Goal: Information Seeking & Learning: Learn about a topic

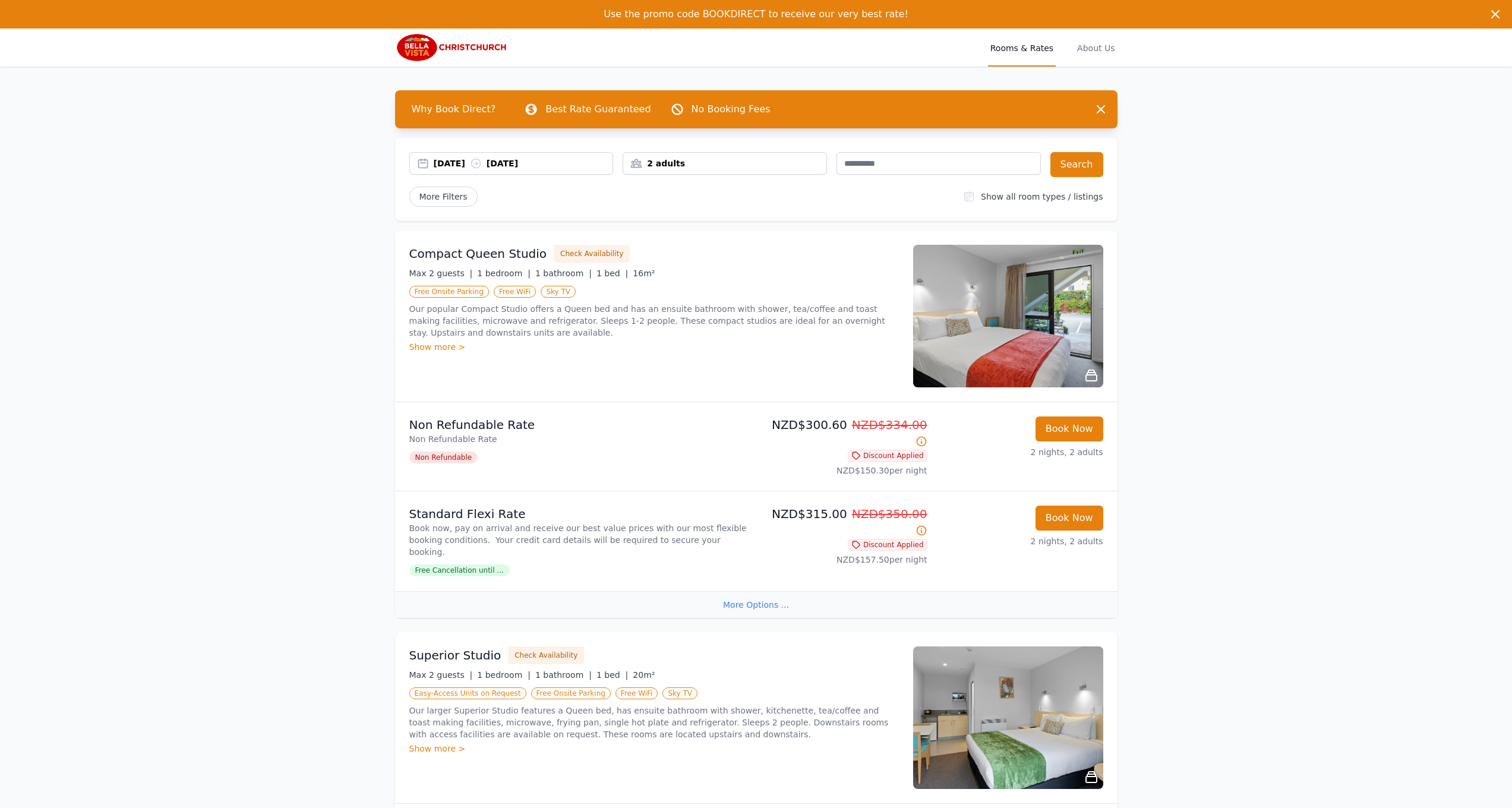
click at [441, 347] on div "Show more >" at bounding box center [654, 347] width 490 height 12
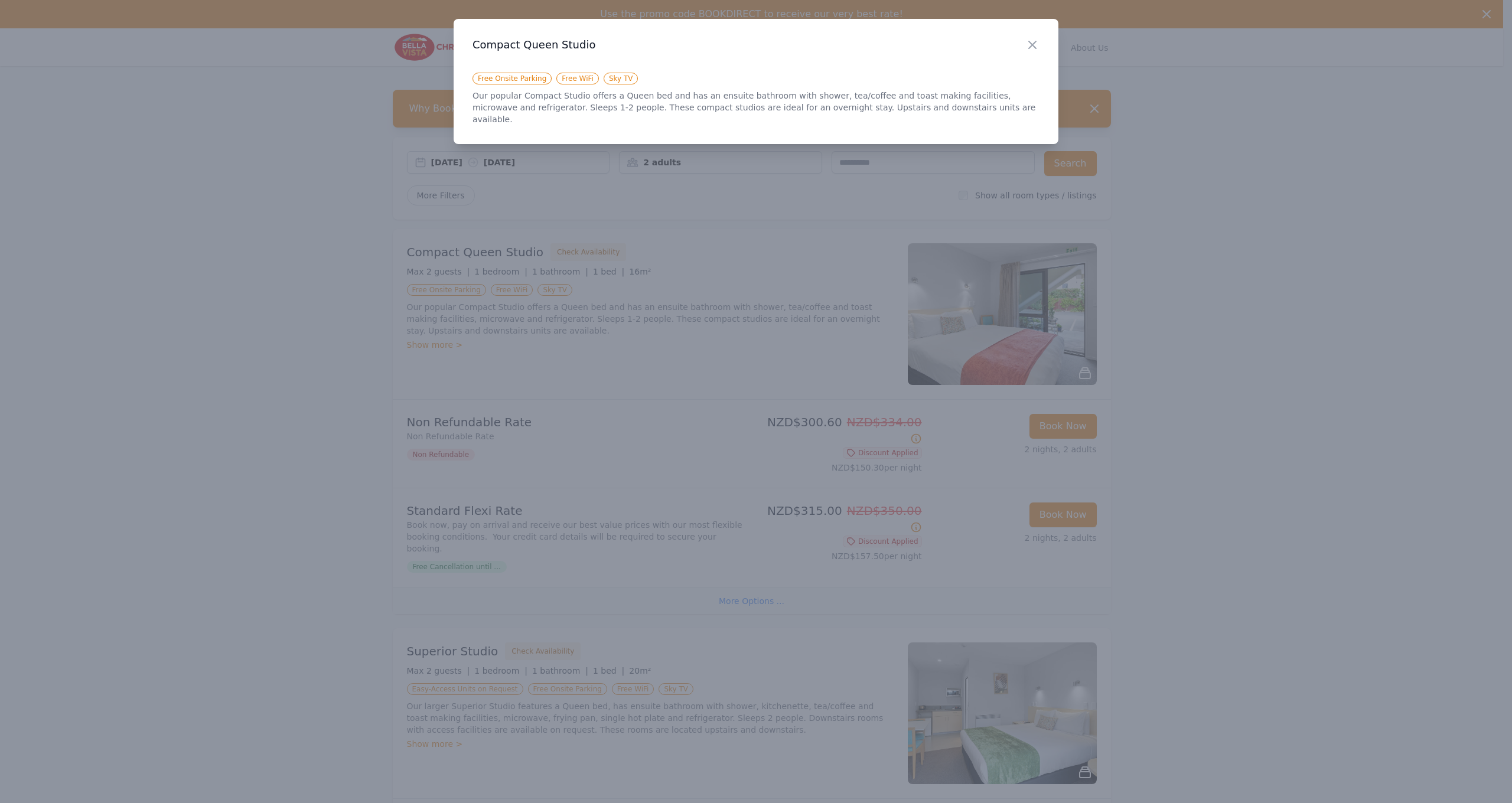
click at [438, 345] on div at bounding box center [756, 401] width 1512 height 803
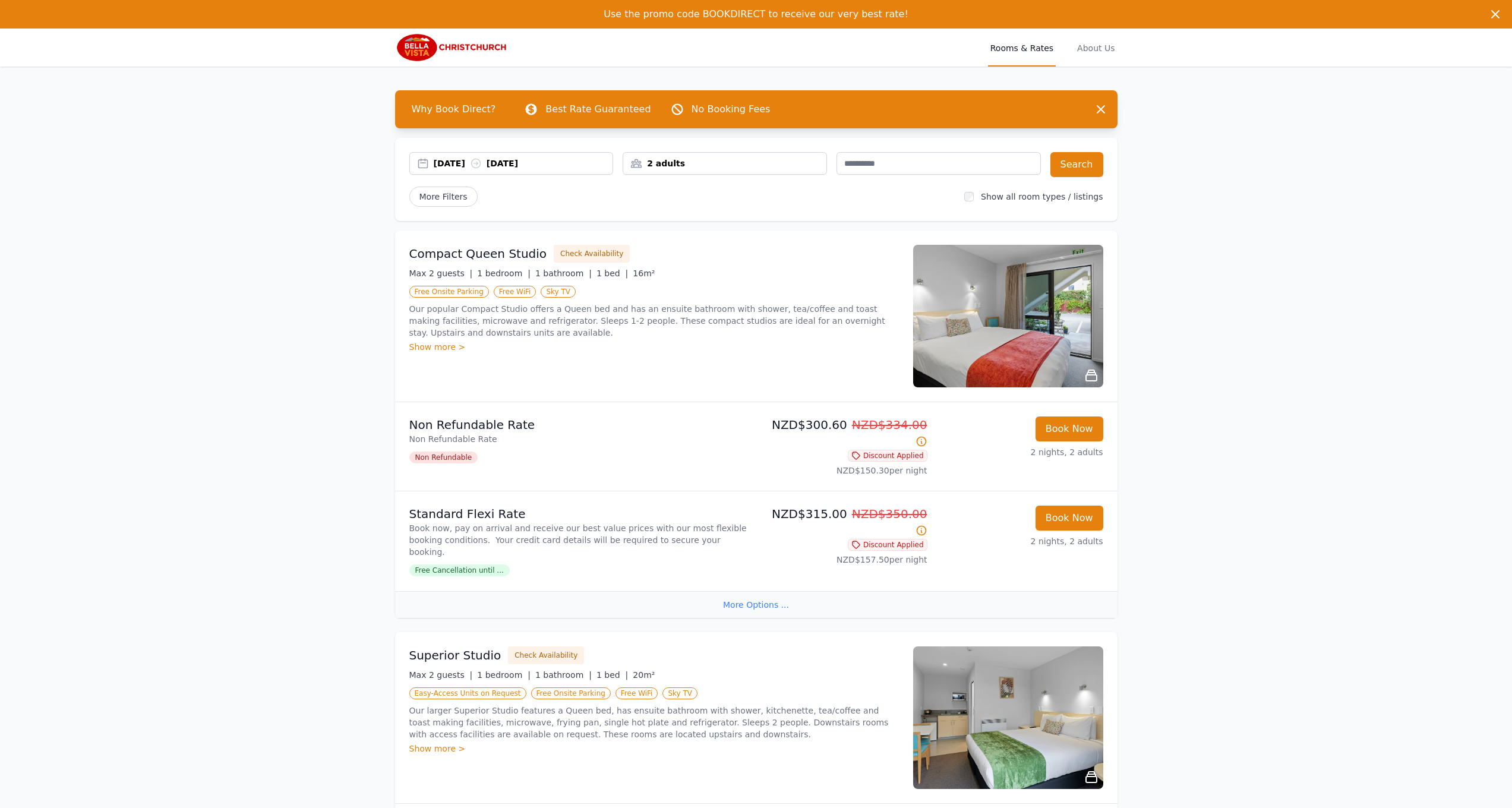
click at [1065, 370] on img at bounding box center [1008, 316] width 190 height 142
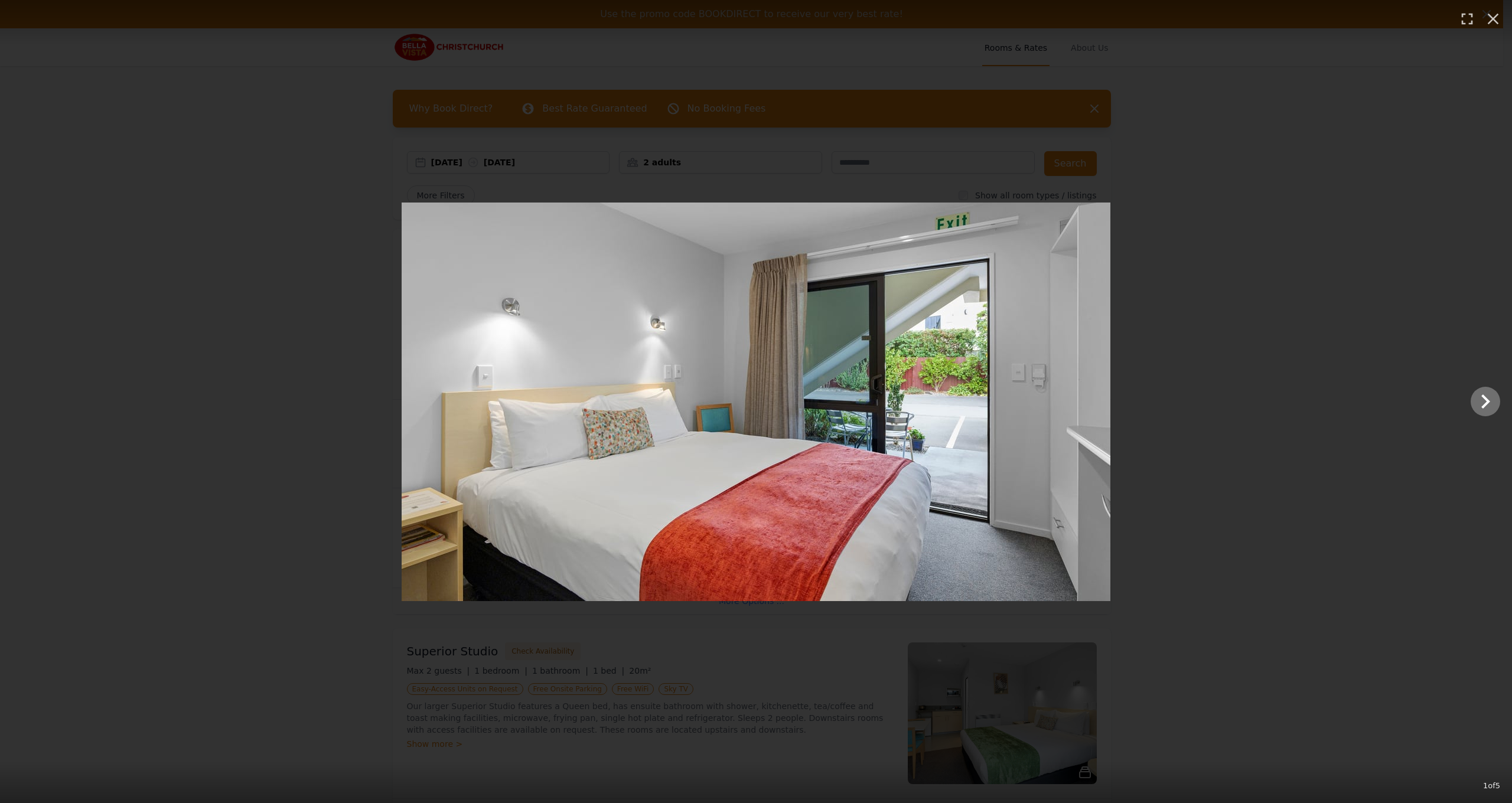
click at [1479, 404] on icon "Show slide 2 of 5" at bounding box center [1485, 401] width 28 height 28
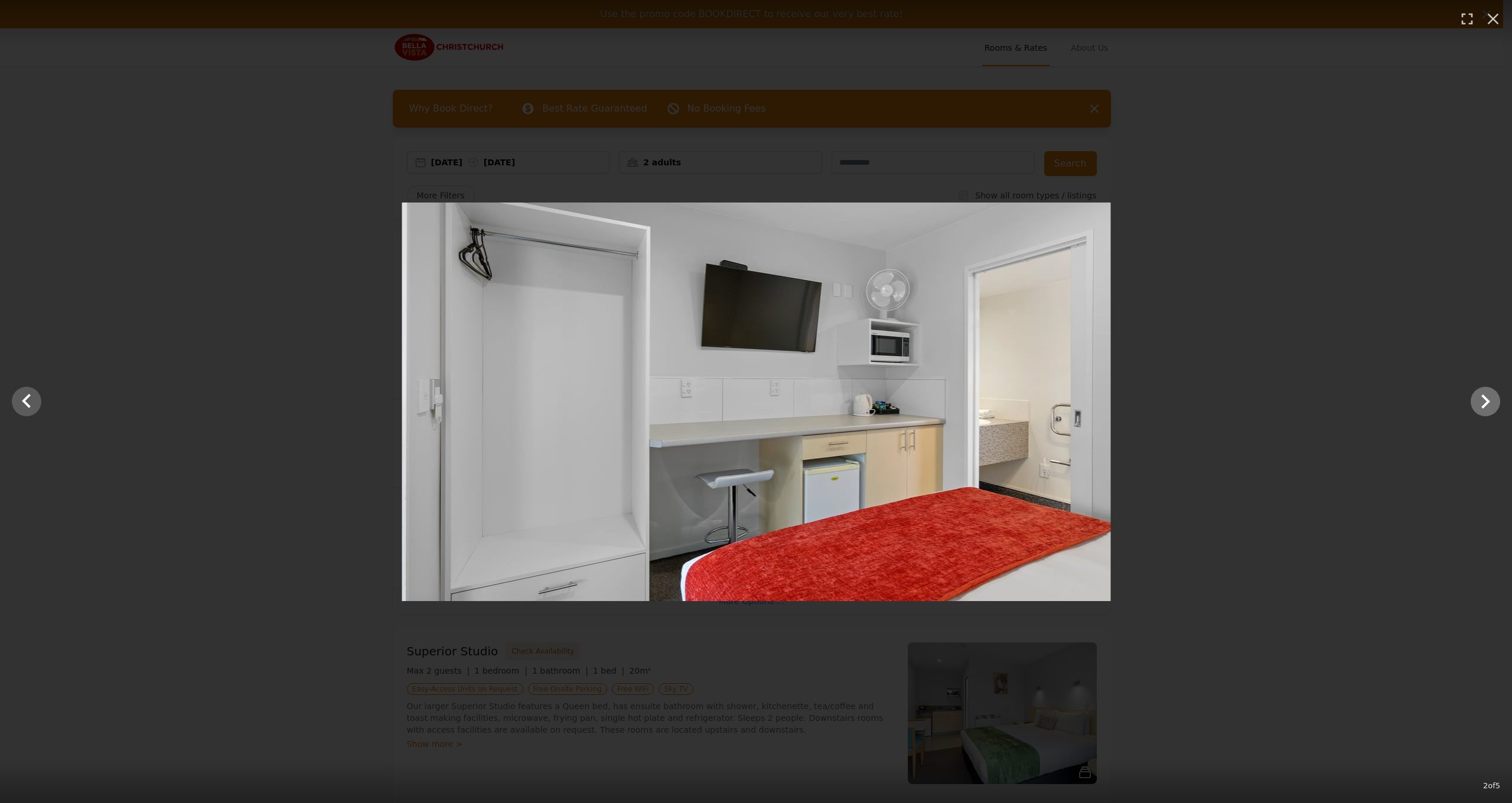
click at [1479, 404] on icon "Show slide 3 of 5" at bounding box center [1485, 401] width 28 height 28
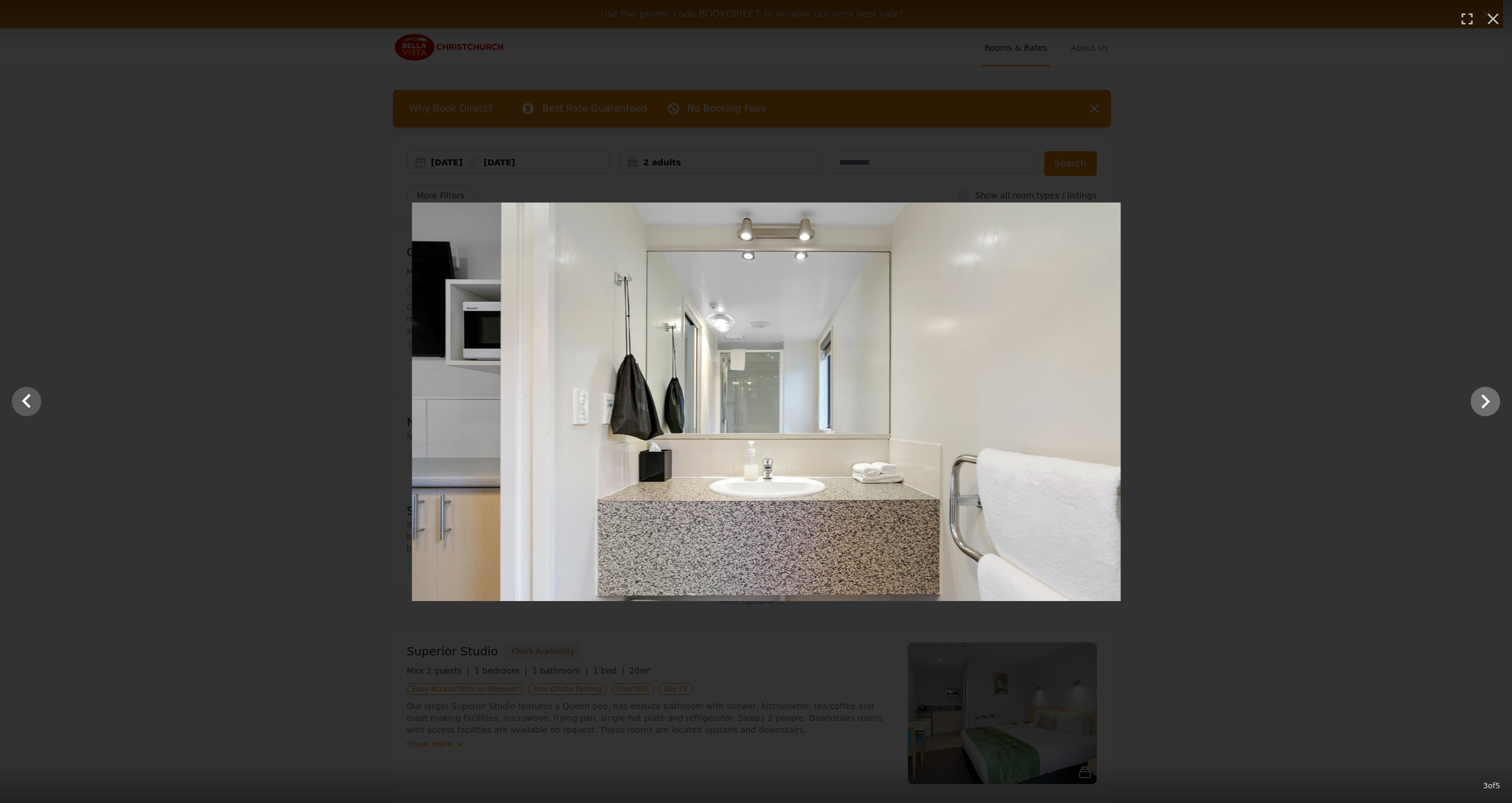
click at [1479, 404] on icon "Show slide 4 of 5" at bounding box center [1485, 401] width 28 height 28
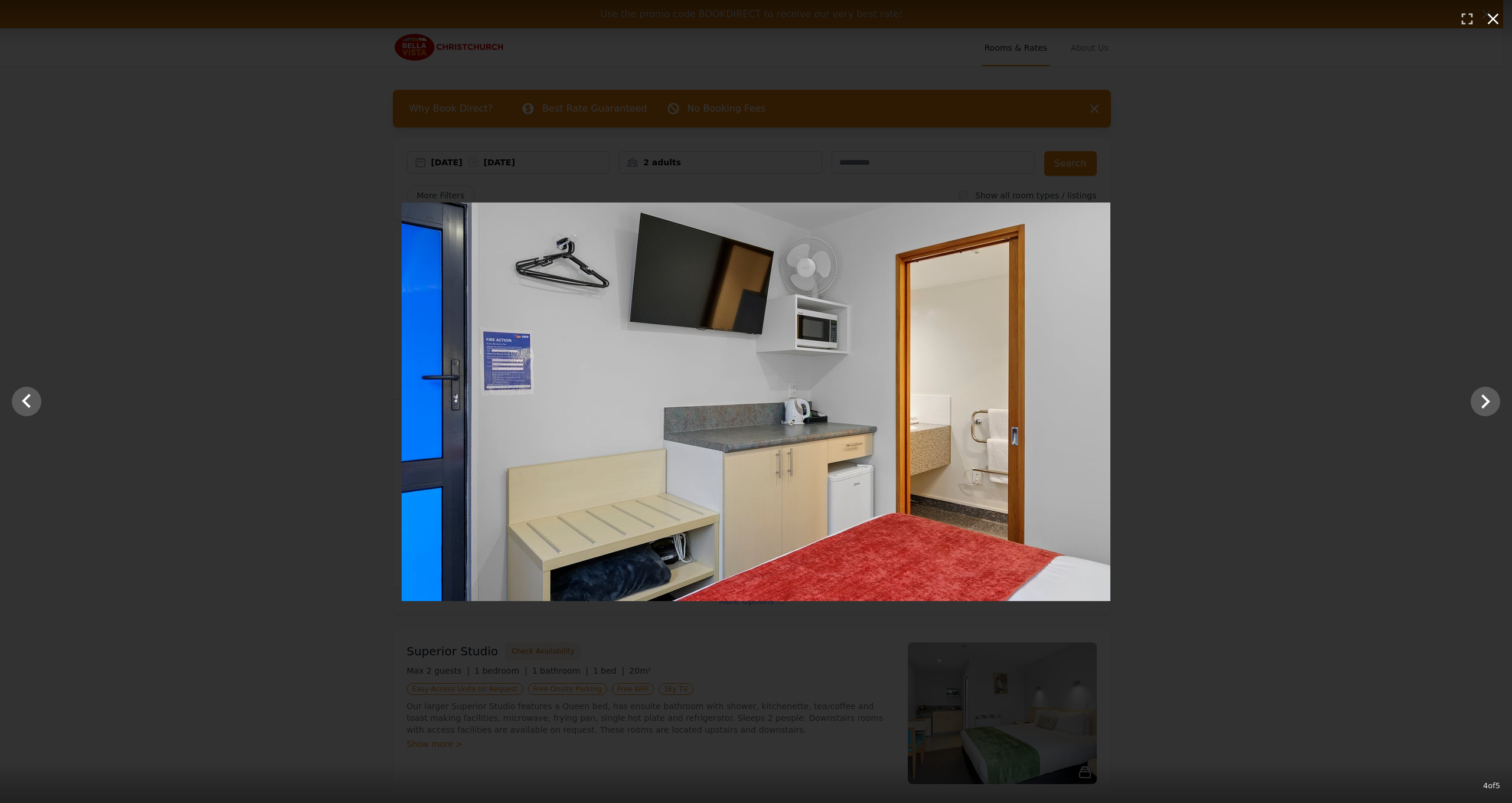
click at [1491, 30] on button "button" at bounding box center [1493, 19] width 26 height 26
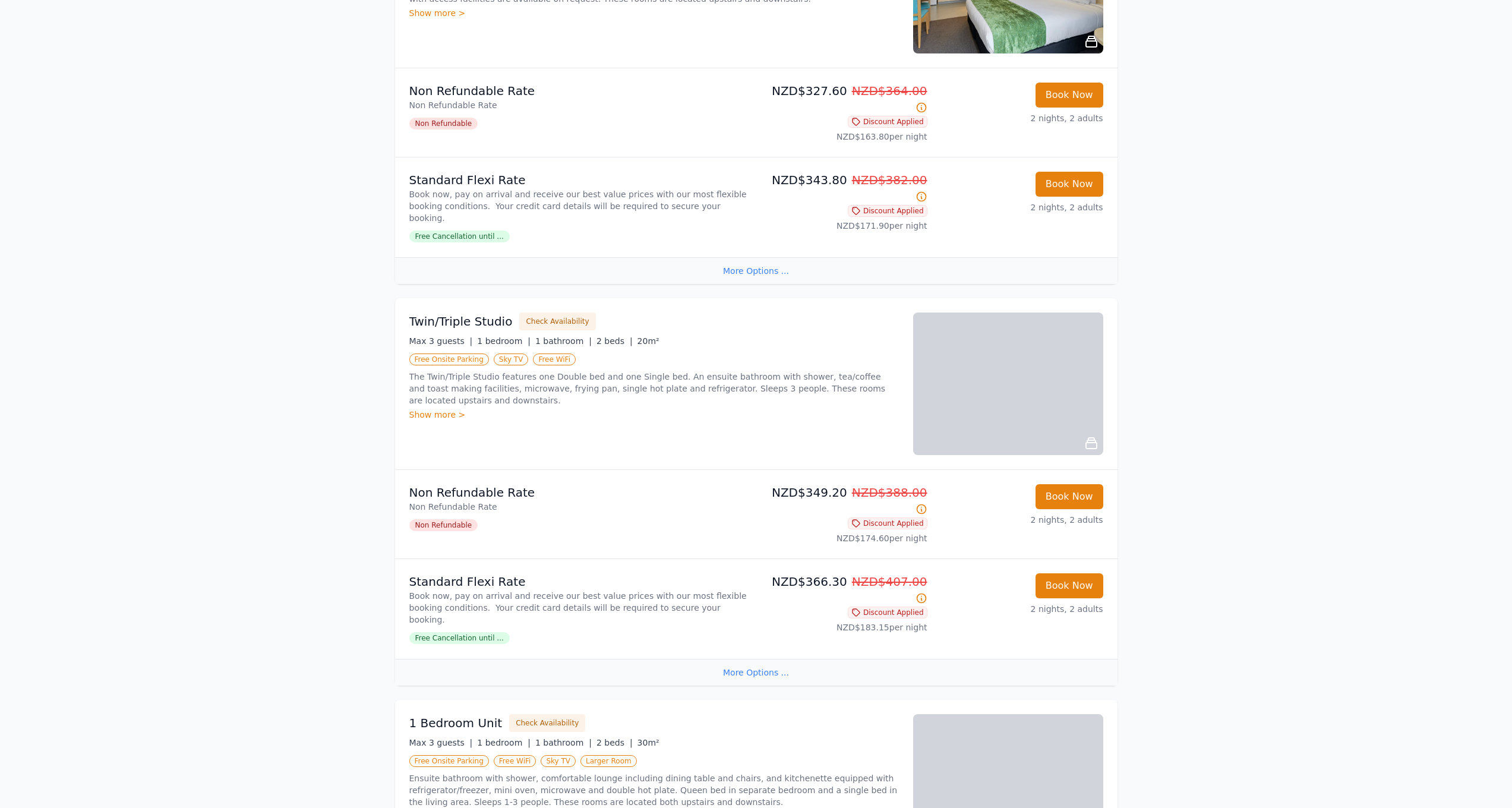
scroll to position [1147, 0]
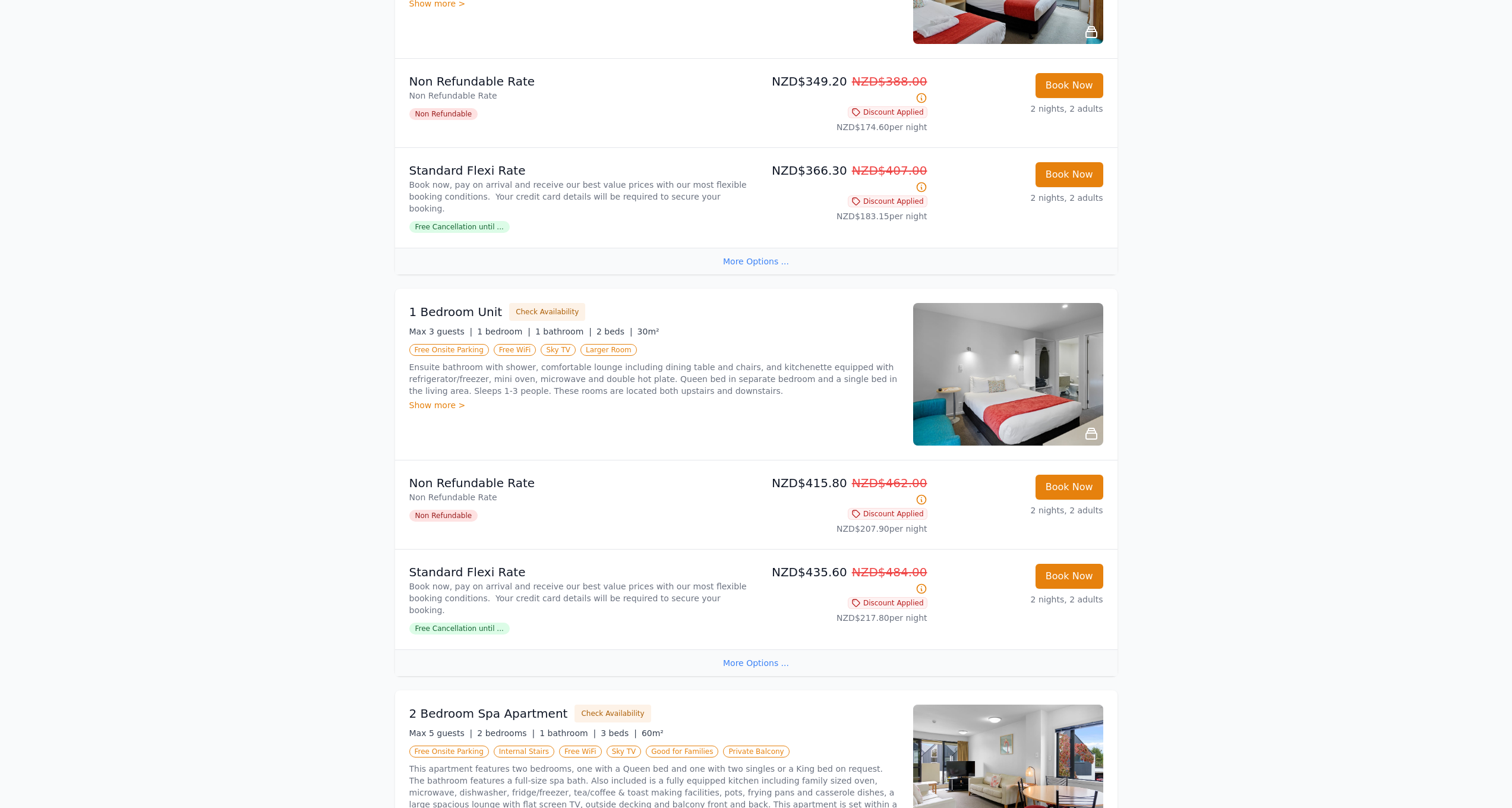
click at [1060, 323] on img at bounding box center [1008, 374] width 190 height 142
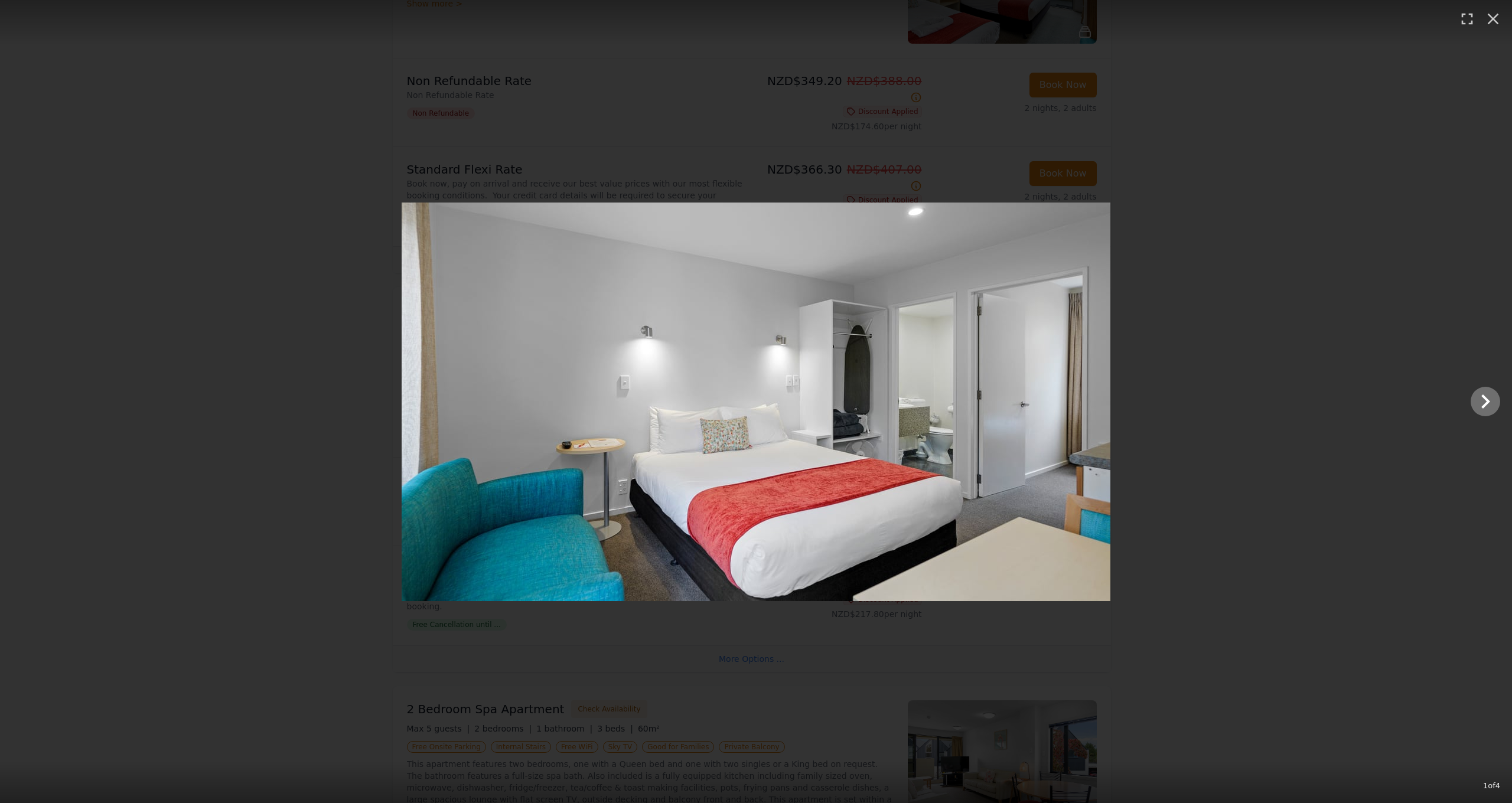
click at [1490, 402] on icon "Show slide 2 of 4" at bounding box center [1485, 401] width 28 height 28
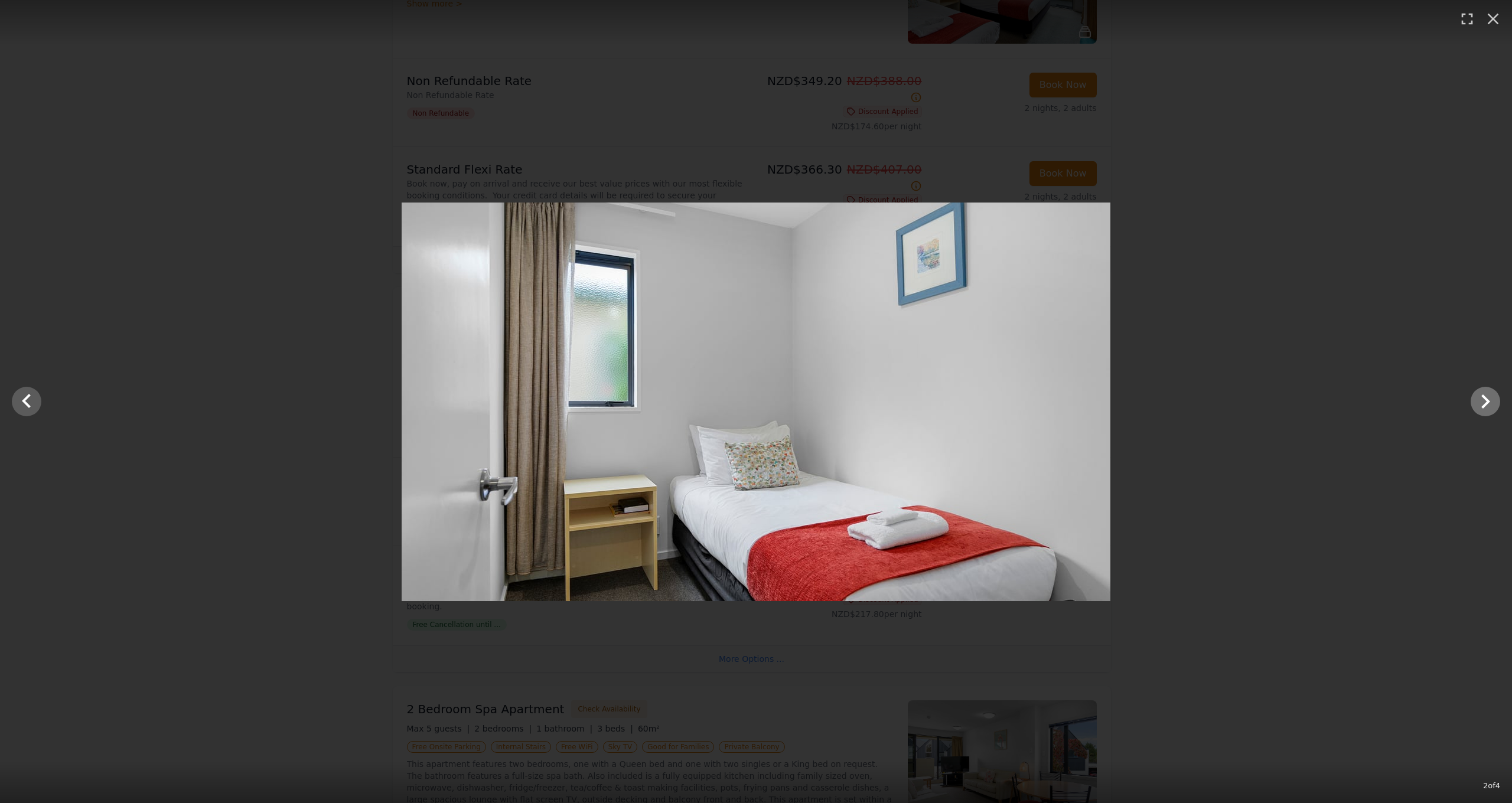
click at [1490, 402] on icon "Show slide 3 of 4" at bounding box center [1485, 401] width 28 height 28
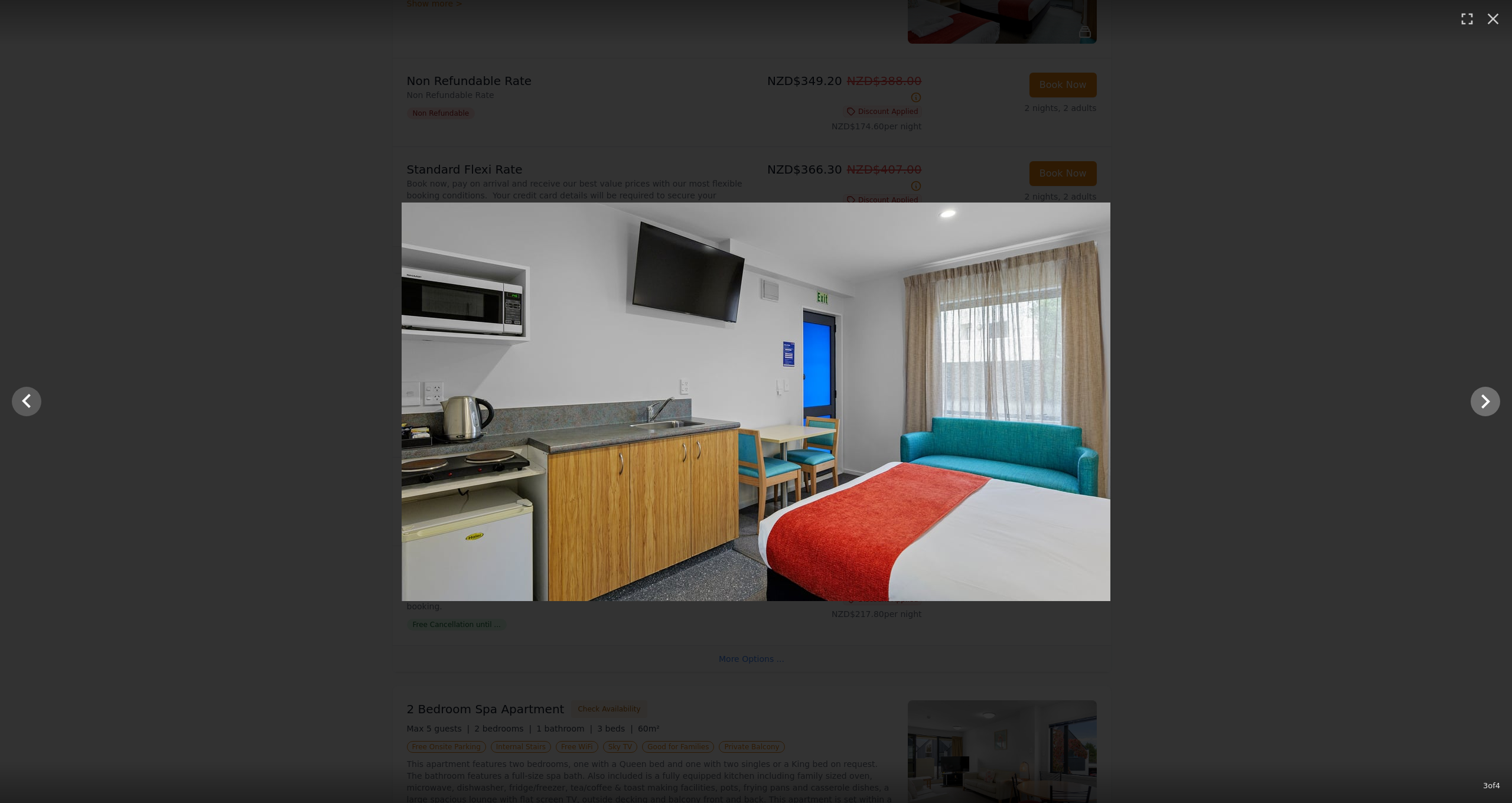
click at [1490, 402] on icon "Show slide 4 of 4" at bounding box center [1485, 401] width 28 height 28
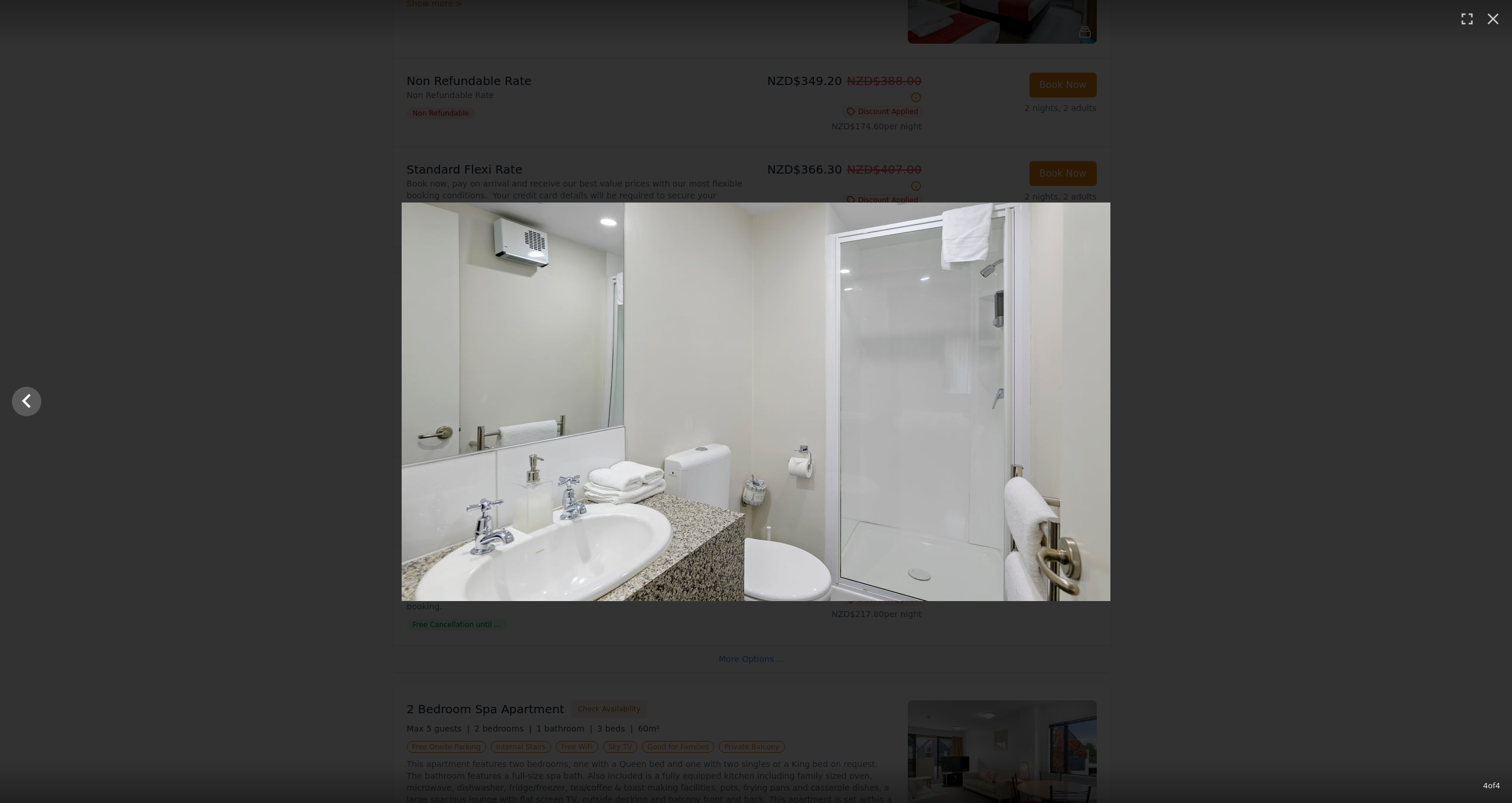
click at [1490, 402] on div at bounding box center [756, 402] width 1512 height 399
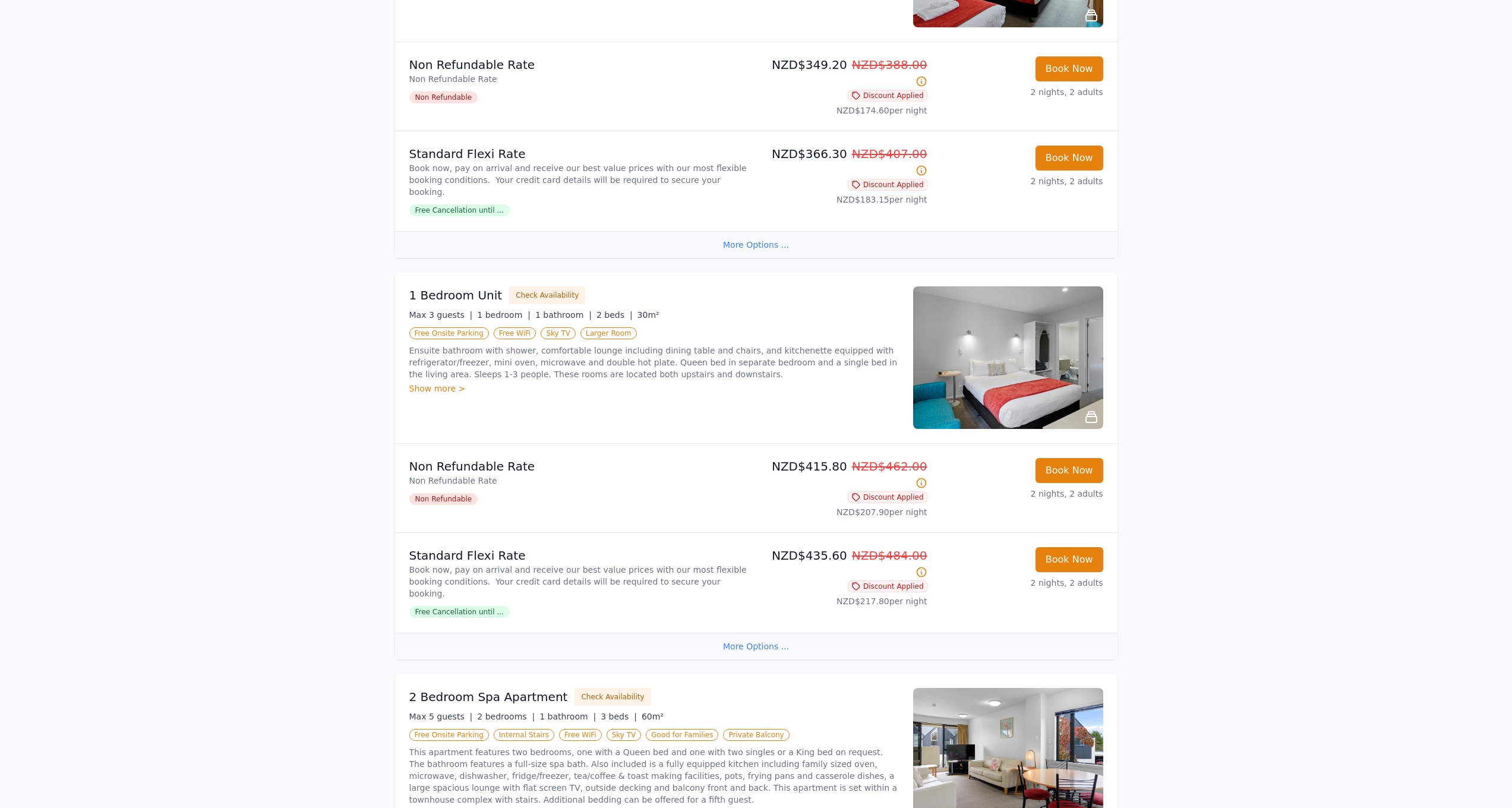
scroll to position [1341, 0]
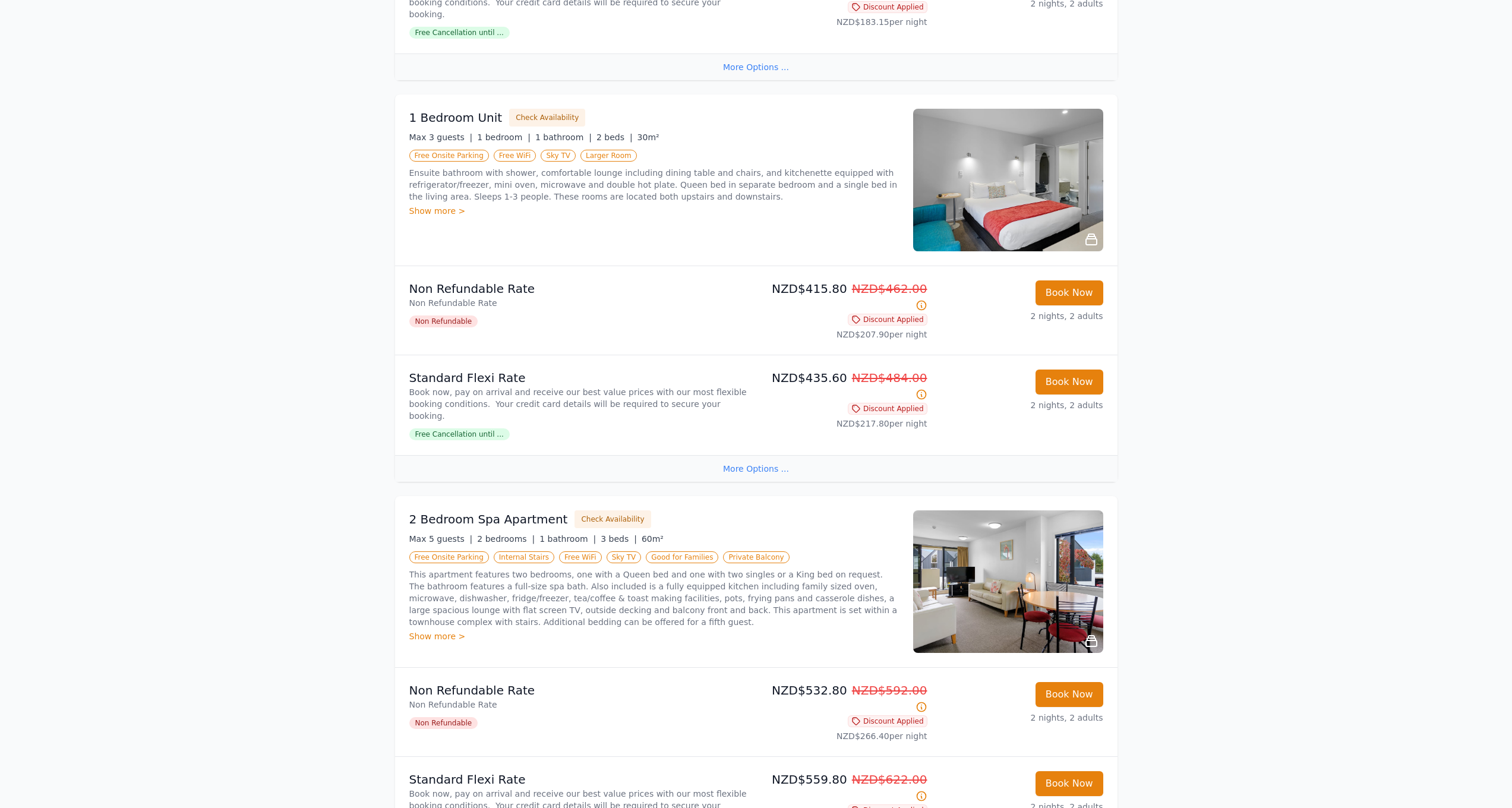
click at [1035, 511] on img at bounding box center [1008, 582] width 190 height 142
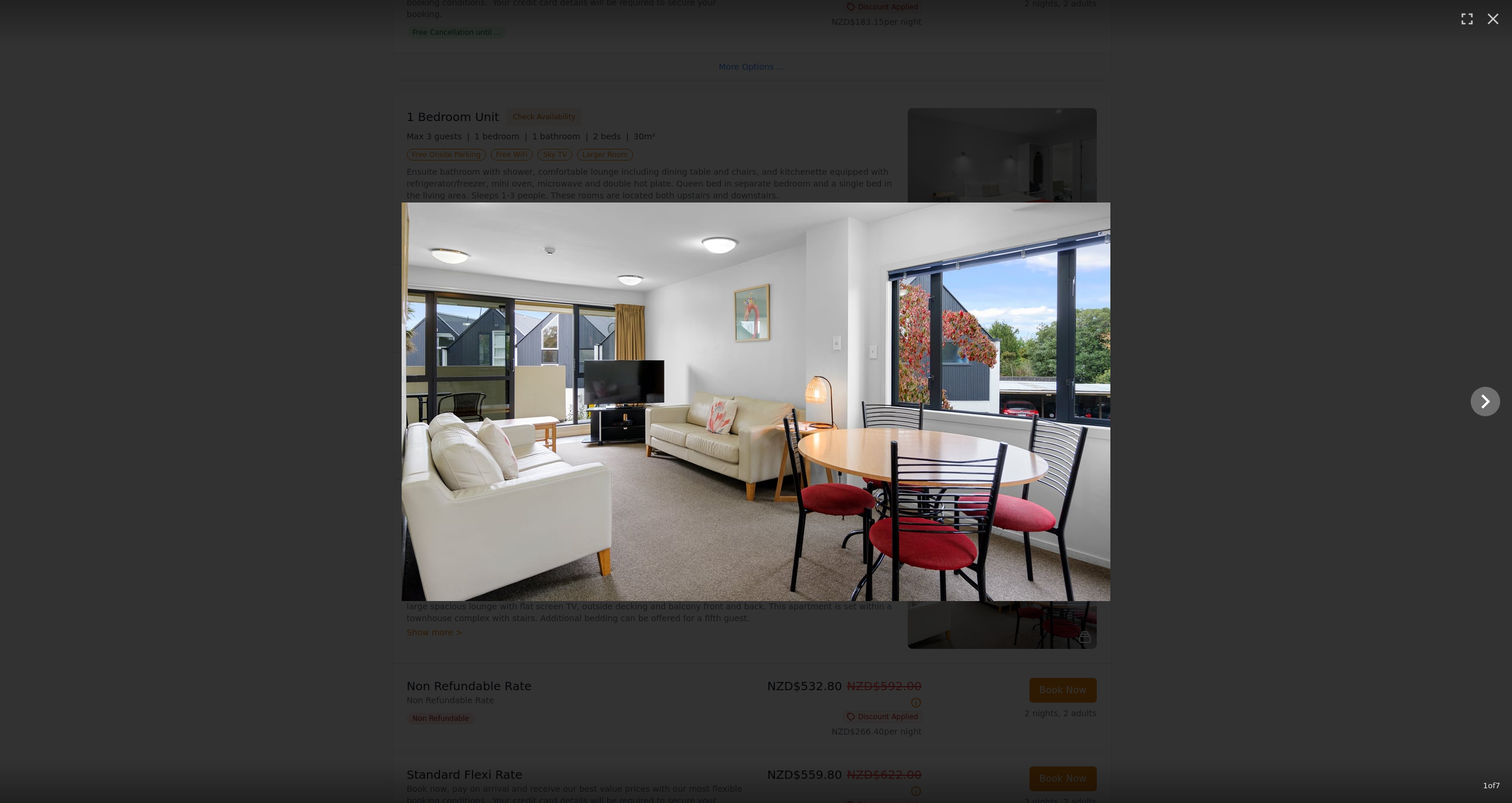
click at [1479, 401] on icon "Show slide 2 of 7" at bounding box center [1485, 401] width 28 height 28
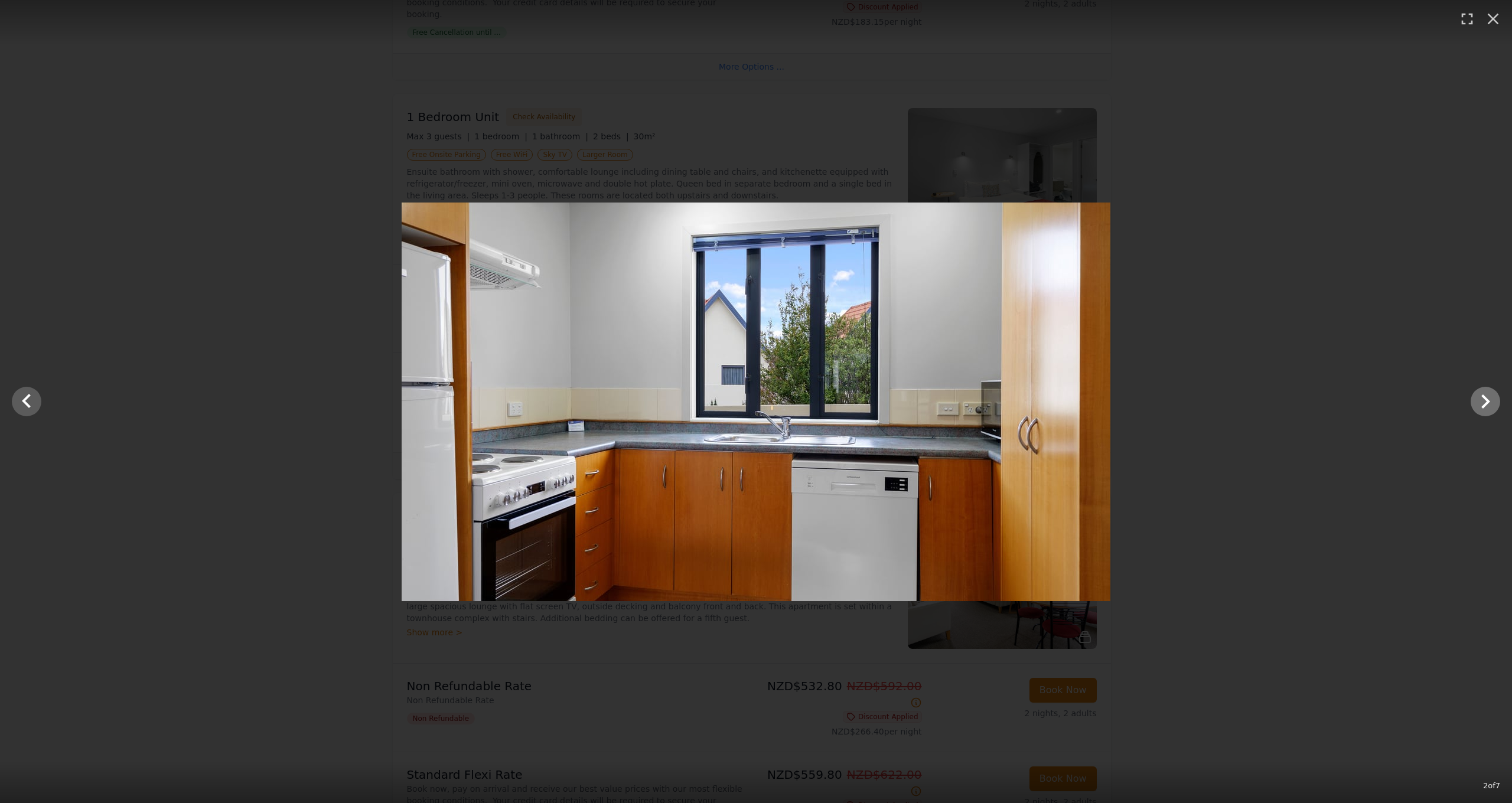
click at [1479, 401] on icon "Show slide 3 of 7" at bounding box center [1485, 401] width 28 height 28
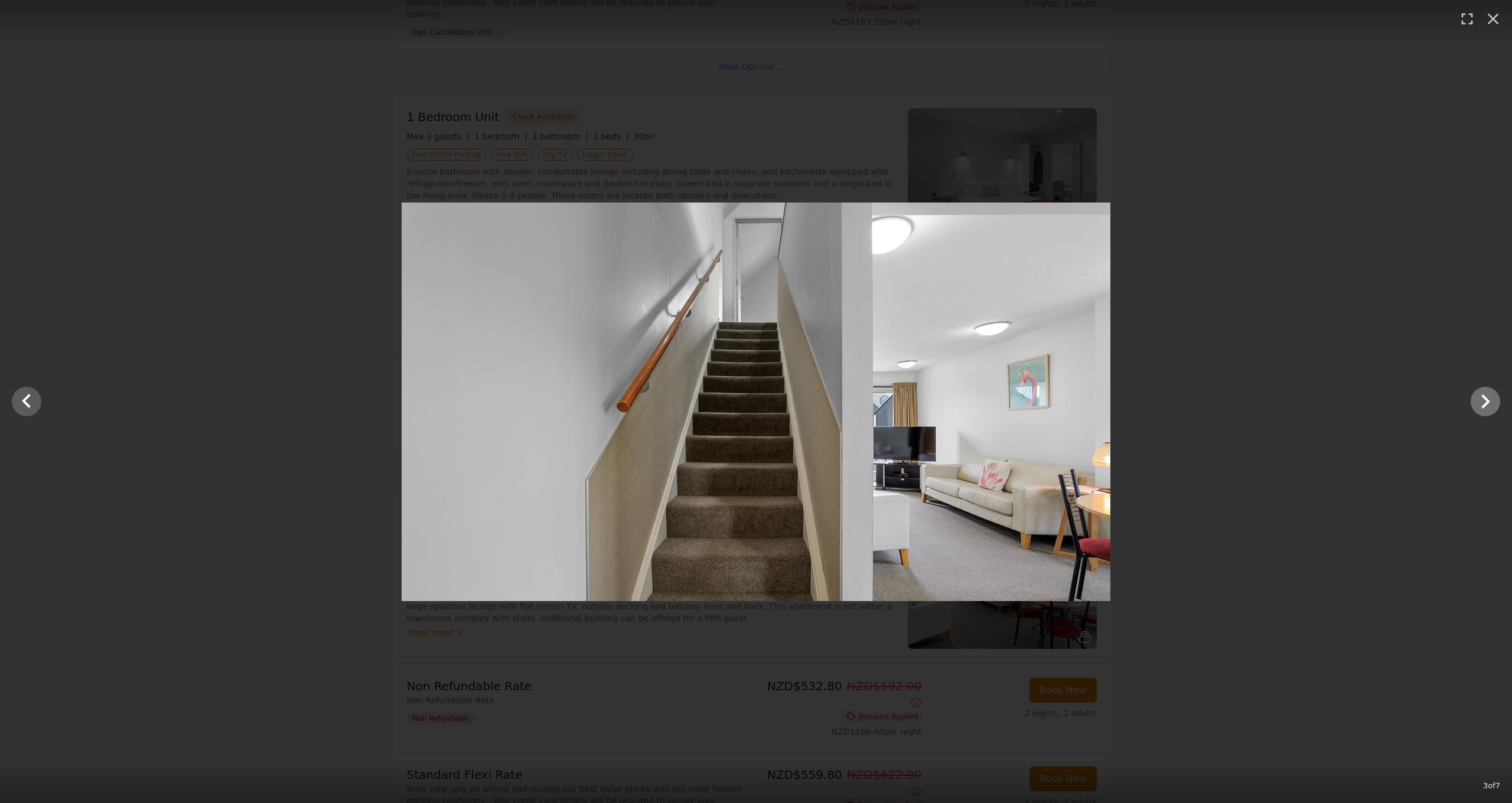
click at [1479, 401] on icon "Show slide 4 of 7" at bounding box center [1485, 401] width 28 height 28
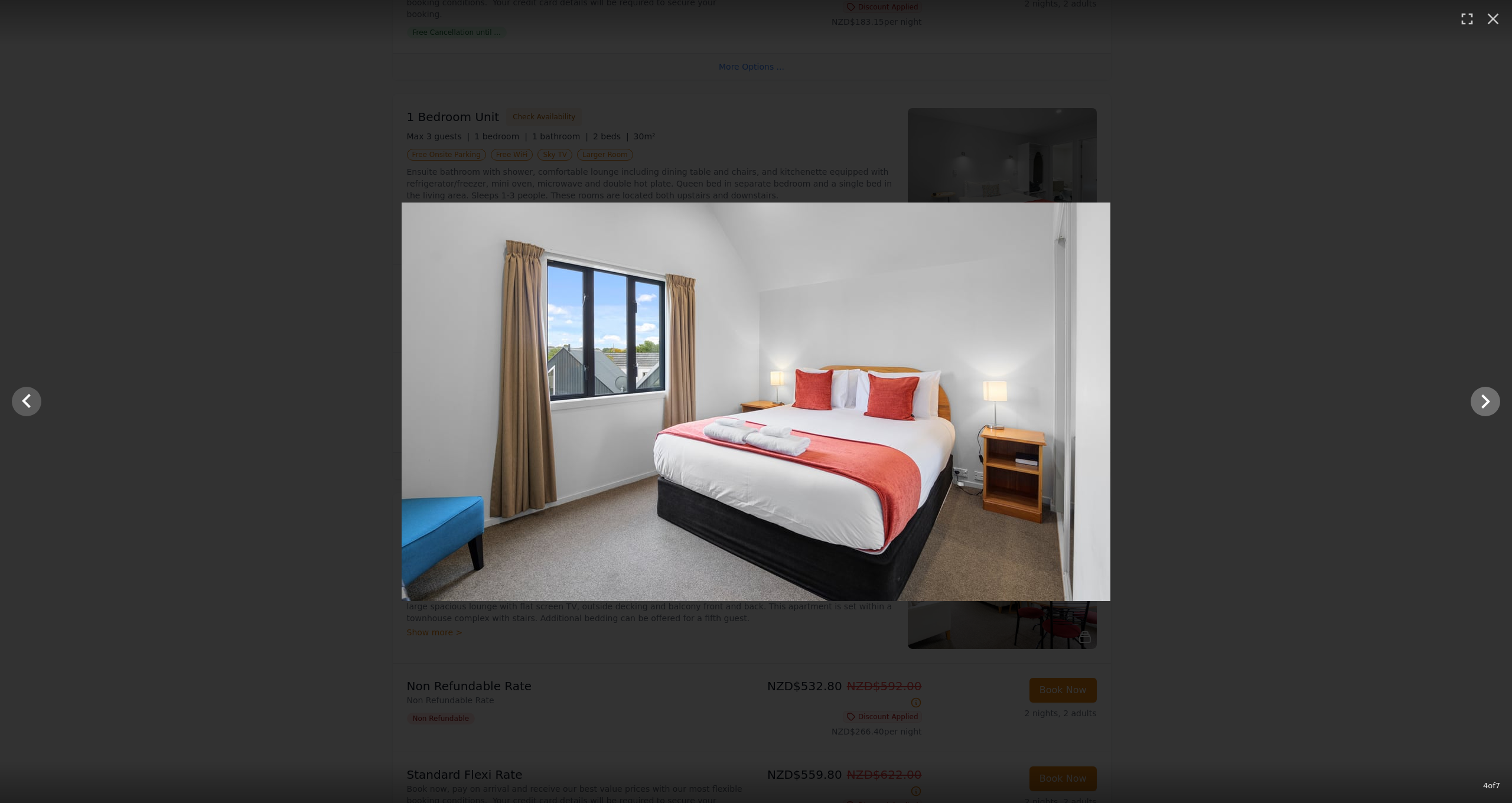
click at [1479, 401] on icon "Show slide 5 of 7" at bounding box center [1485, 401] width 28 height 28
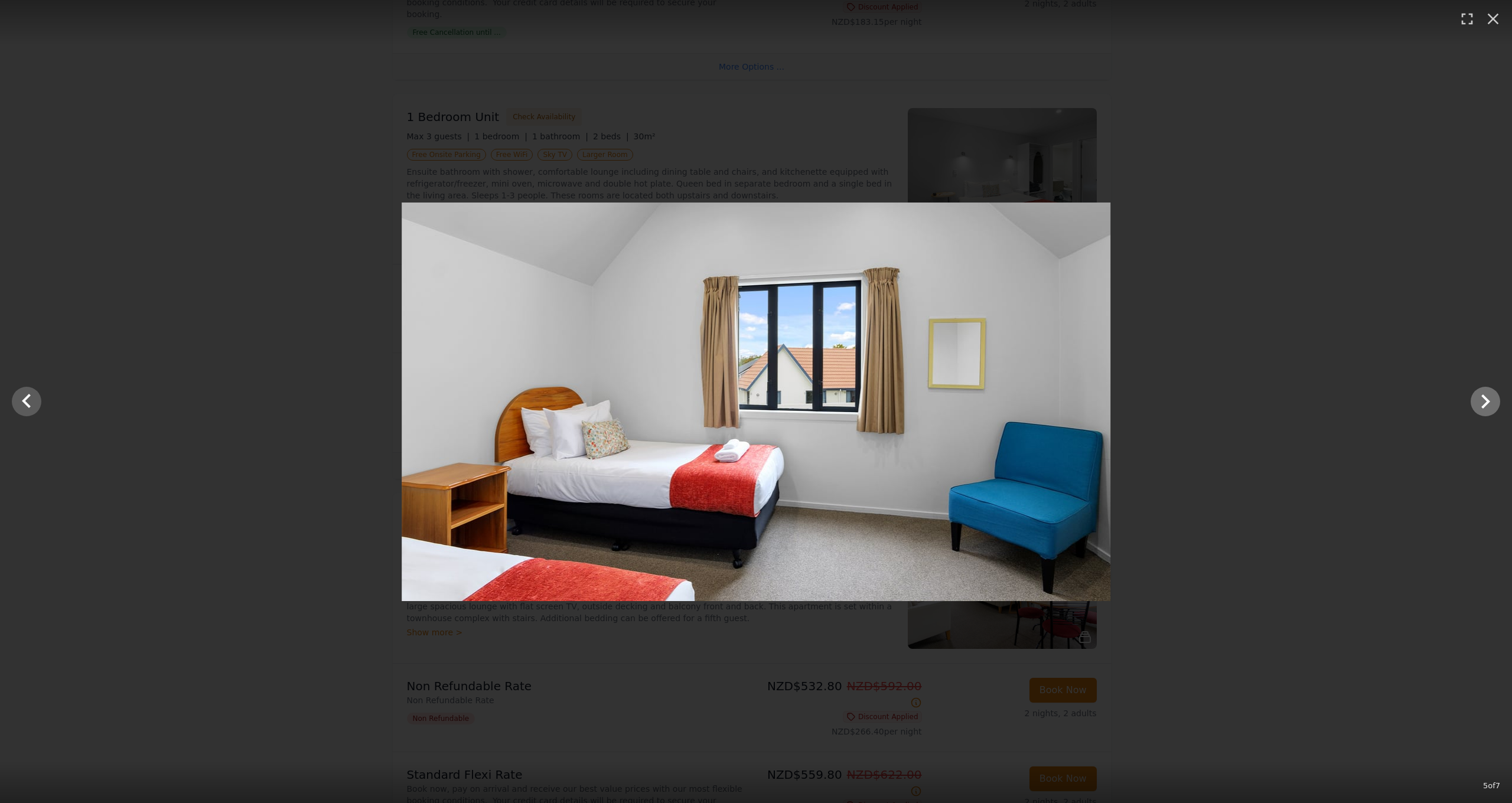
click at [1479, 401] on icon "Show slide 6 of 7" at bounding box center [1485, 401] width 28 height 28
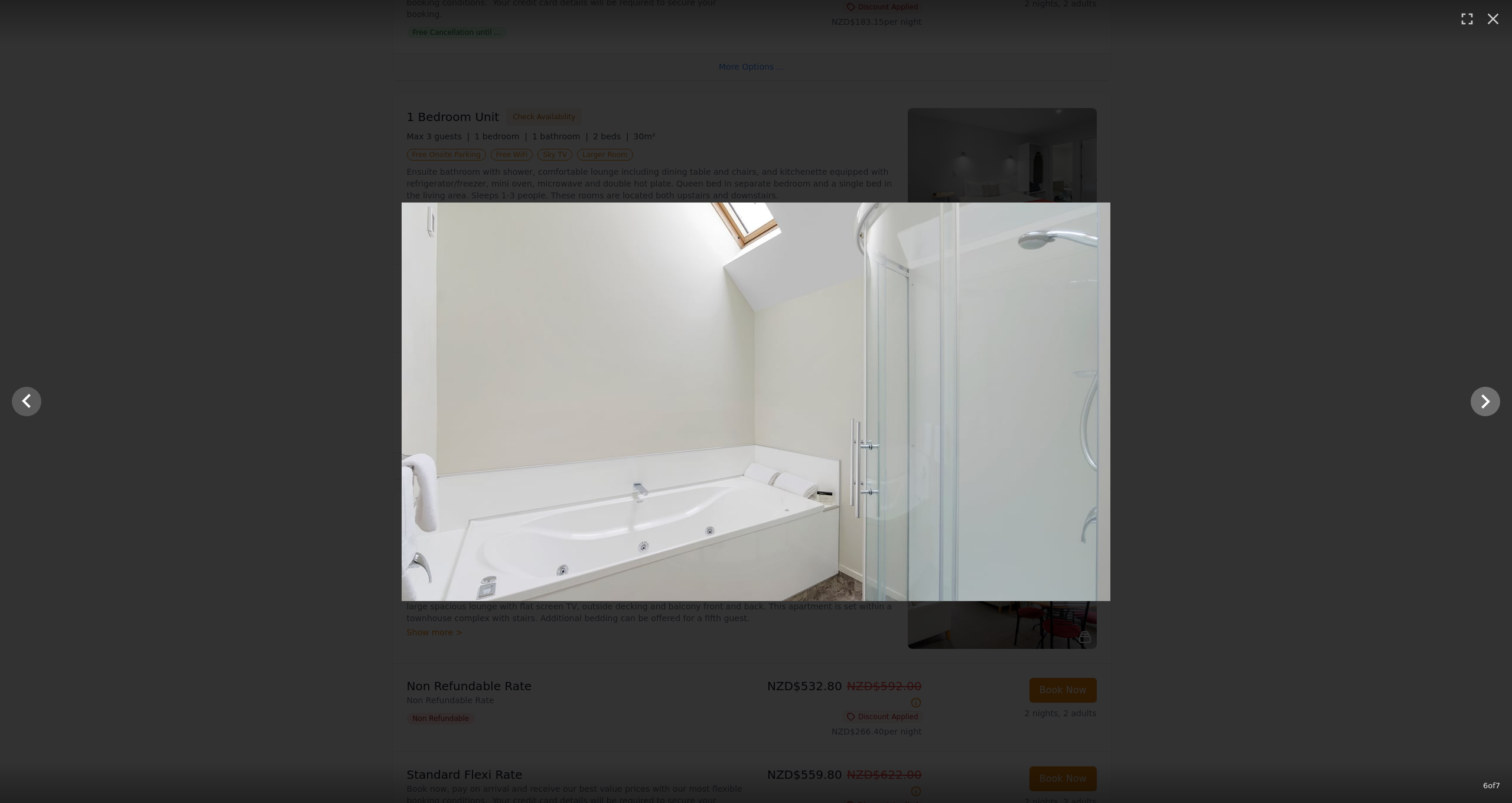
click at [1479, 401] on icon "Show slide 7 of 7" at bounding box center [1485, 401] width 28 height 28
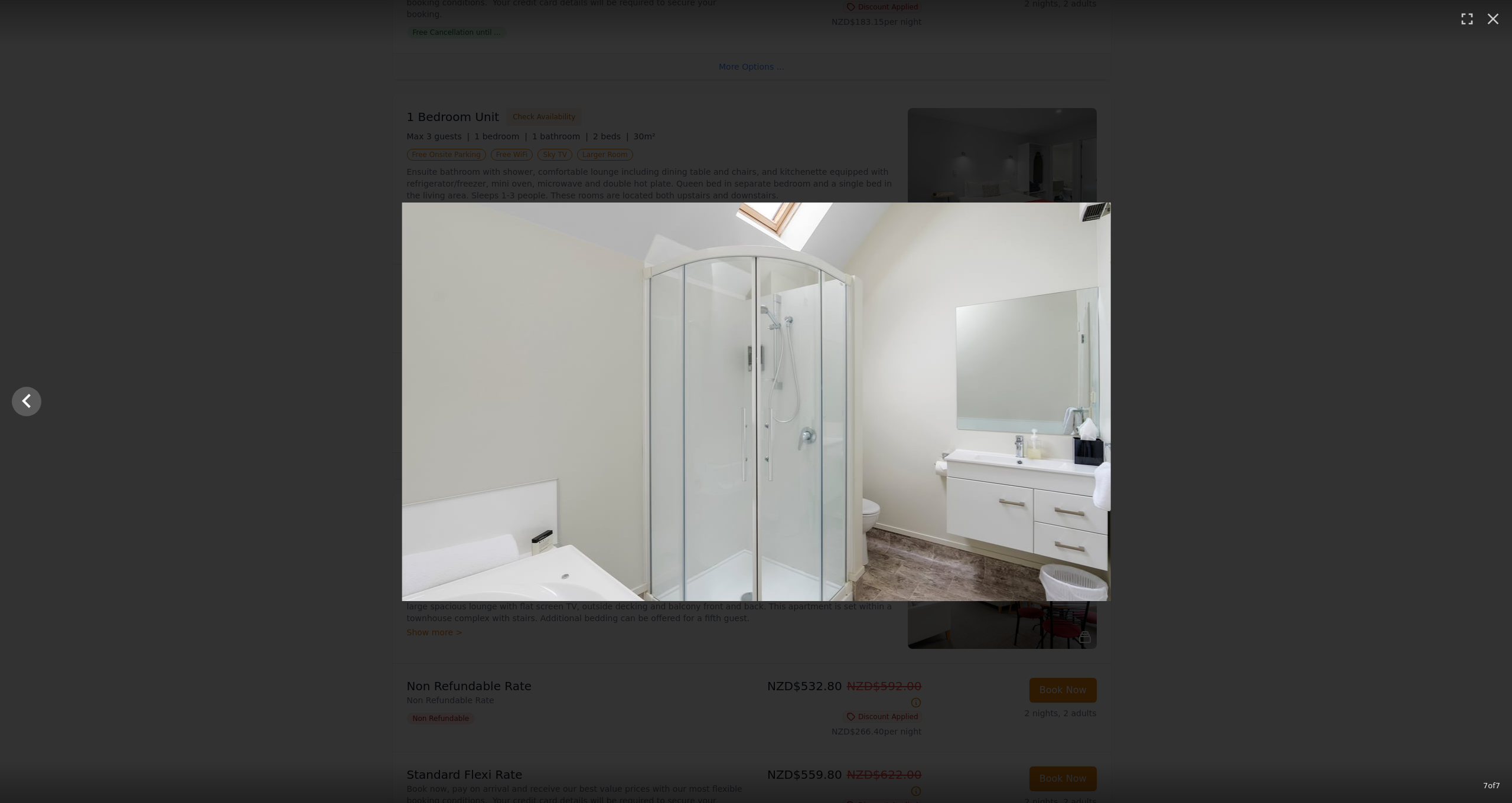
click at [1479, 401] on div at bounding box center [756, 402] width 1512 height 399
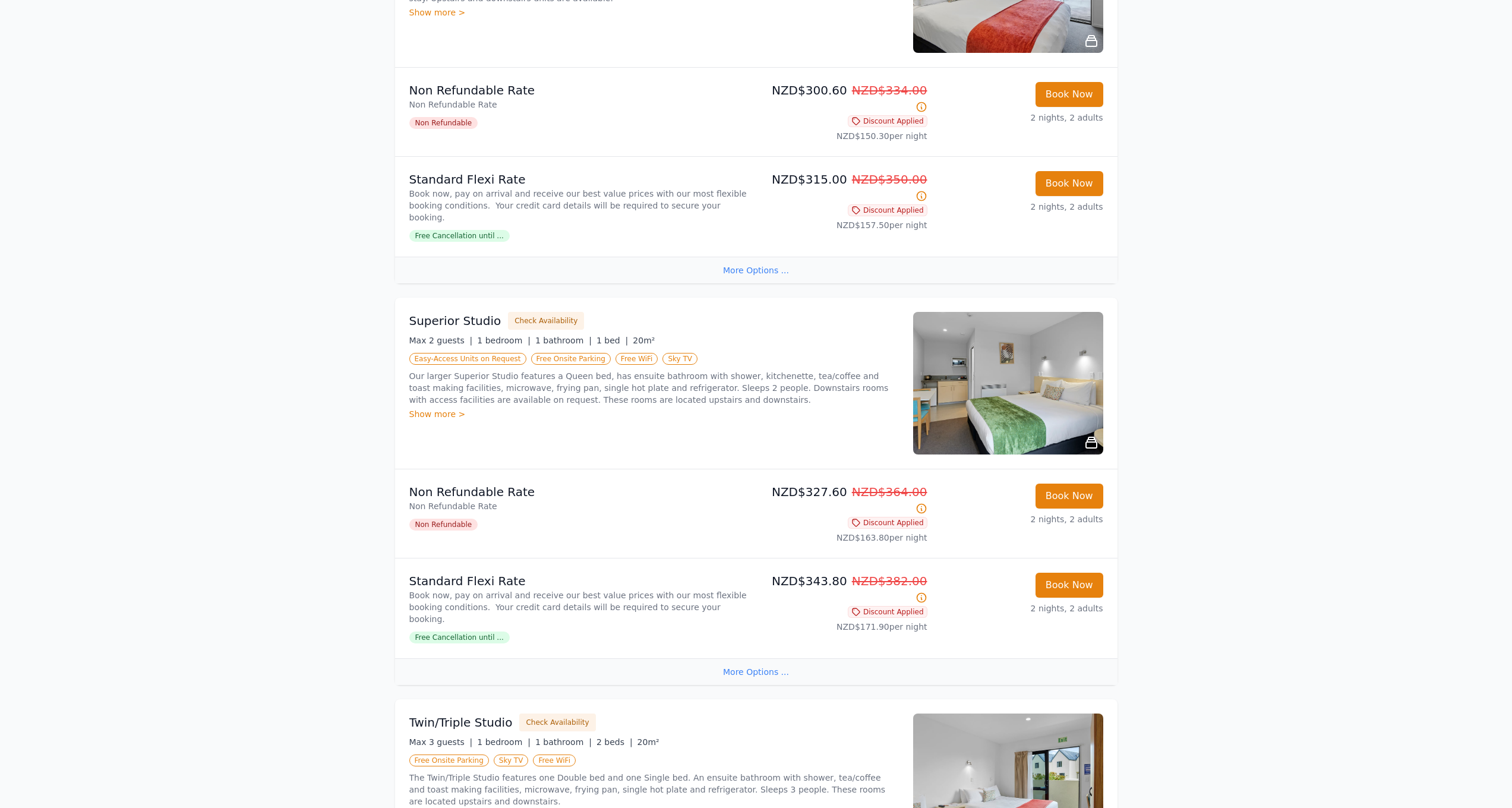
scroll to position [0, 0]
